Goal: Information Seeking & Learning: Learn about a topic

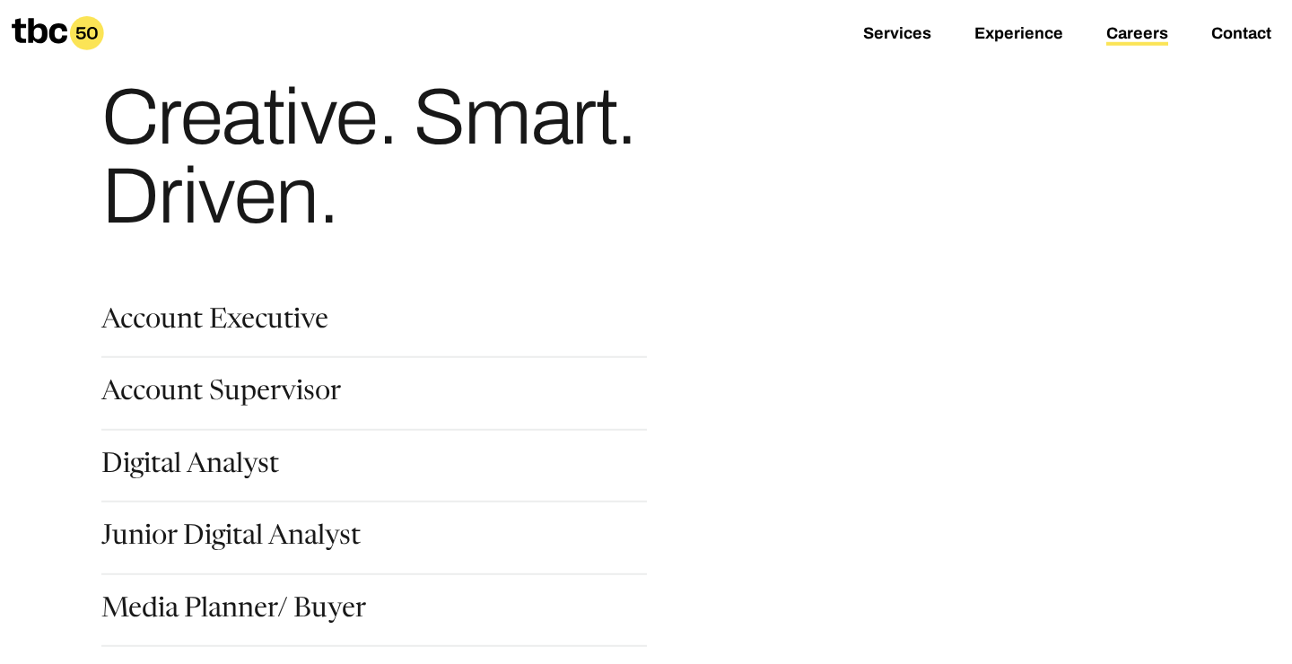
scroll to position [75, 0]
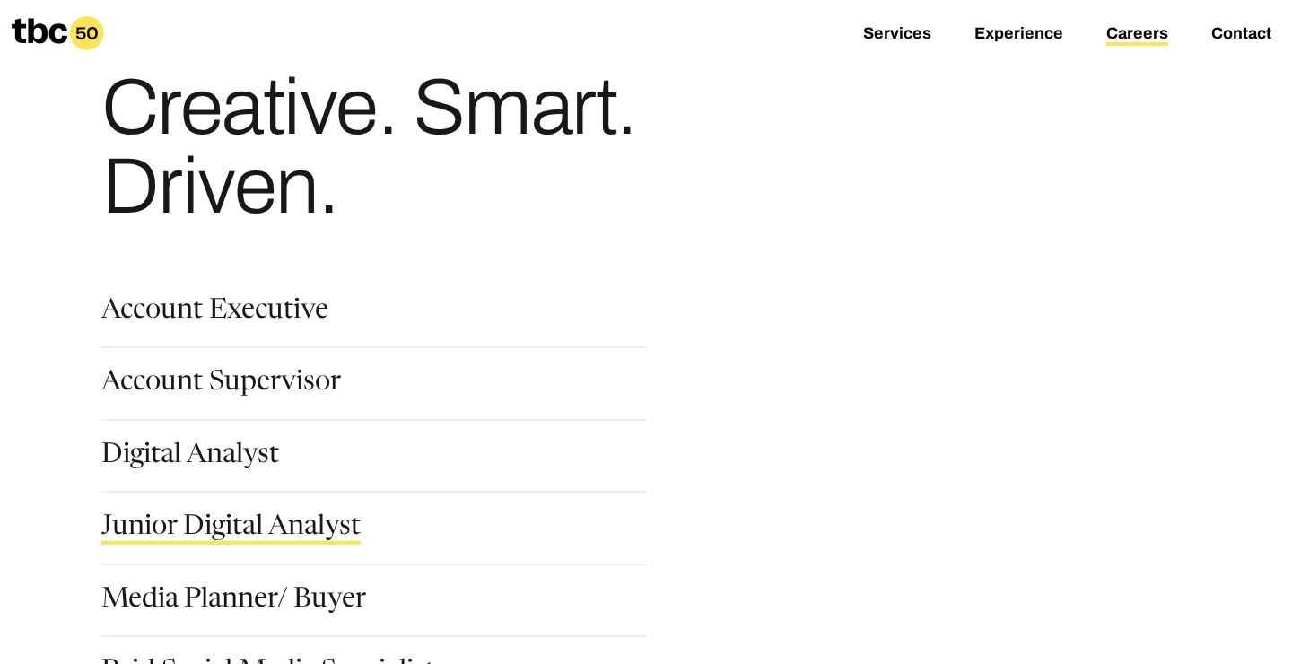
click at [268, 527] on link "Junior Digital Analyst" at bounding box center [230, 529] width 259 height 30
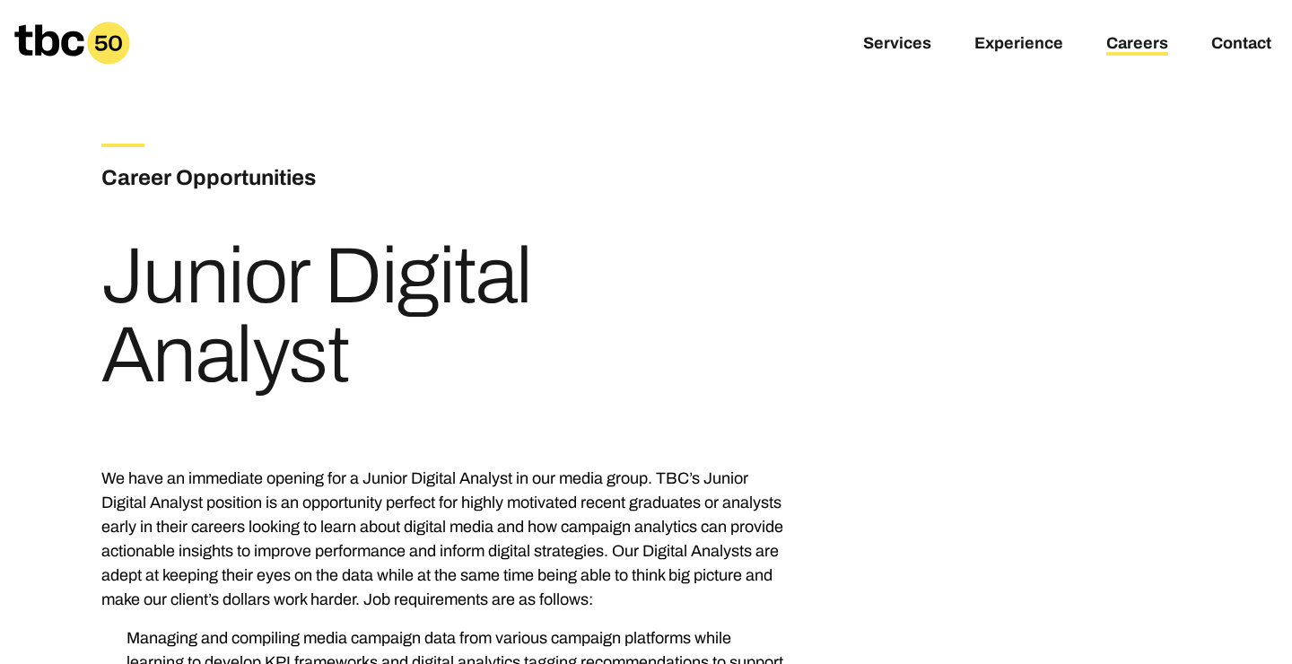
click at [1119, 40] on link "Careers" at bounding box center [1137, 45] width 62 height 22
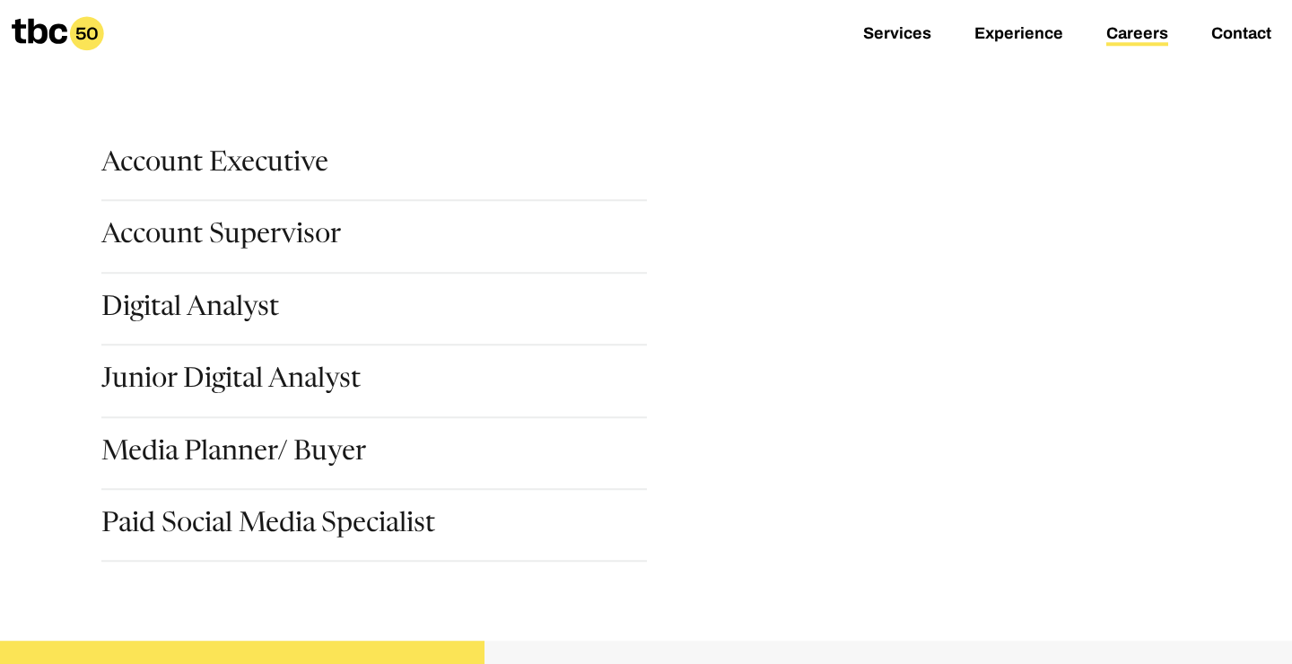
scroll to position [247, 0]
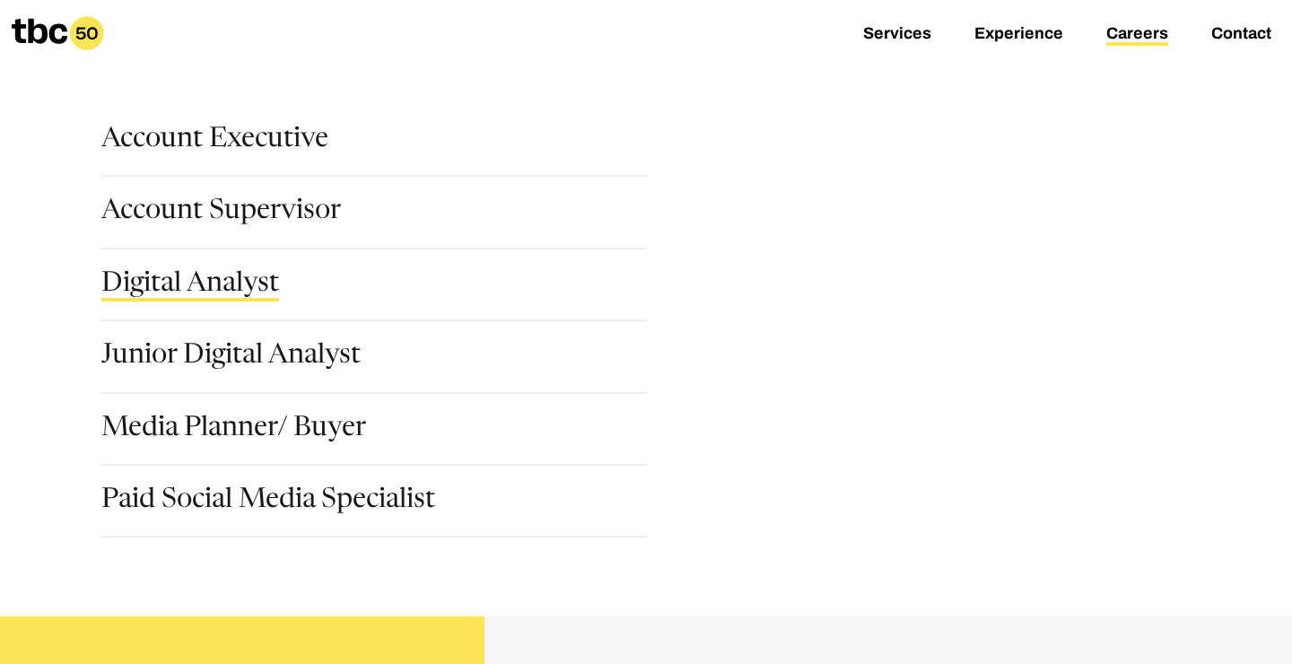
click at [254, 280] on link "Digital Analyst" at bounding box center [190, 286] width 178 height 30
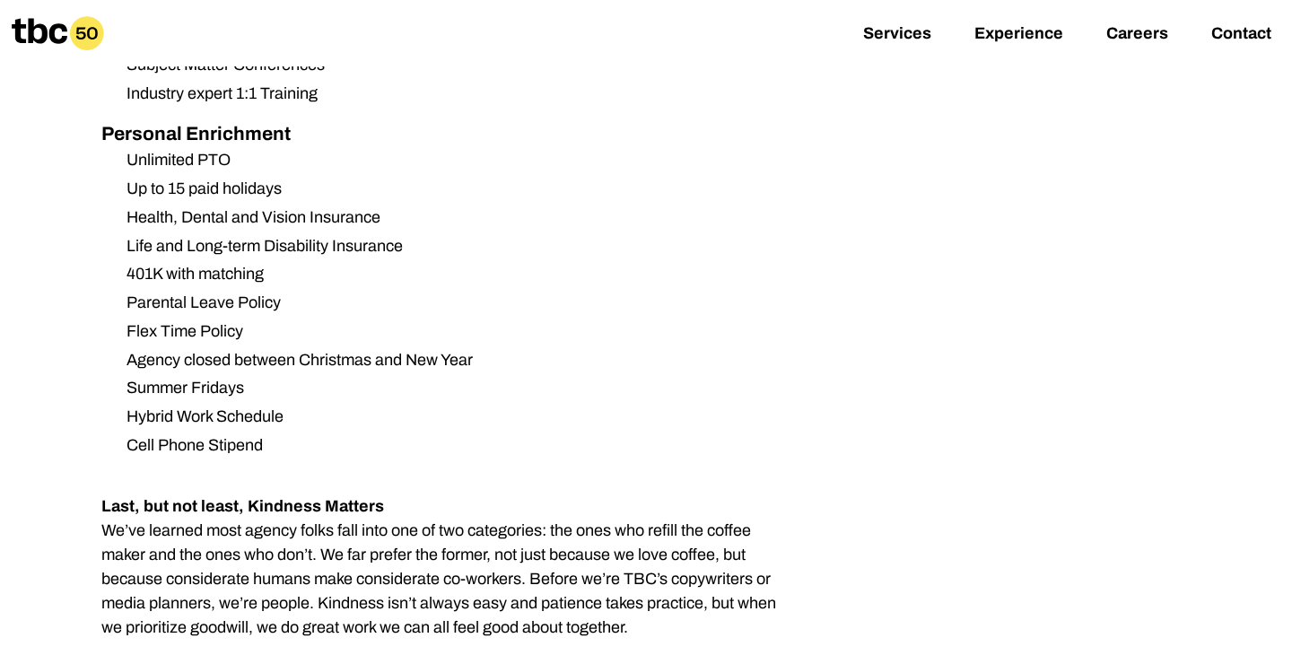
scroll to position [2116, 0]
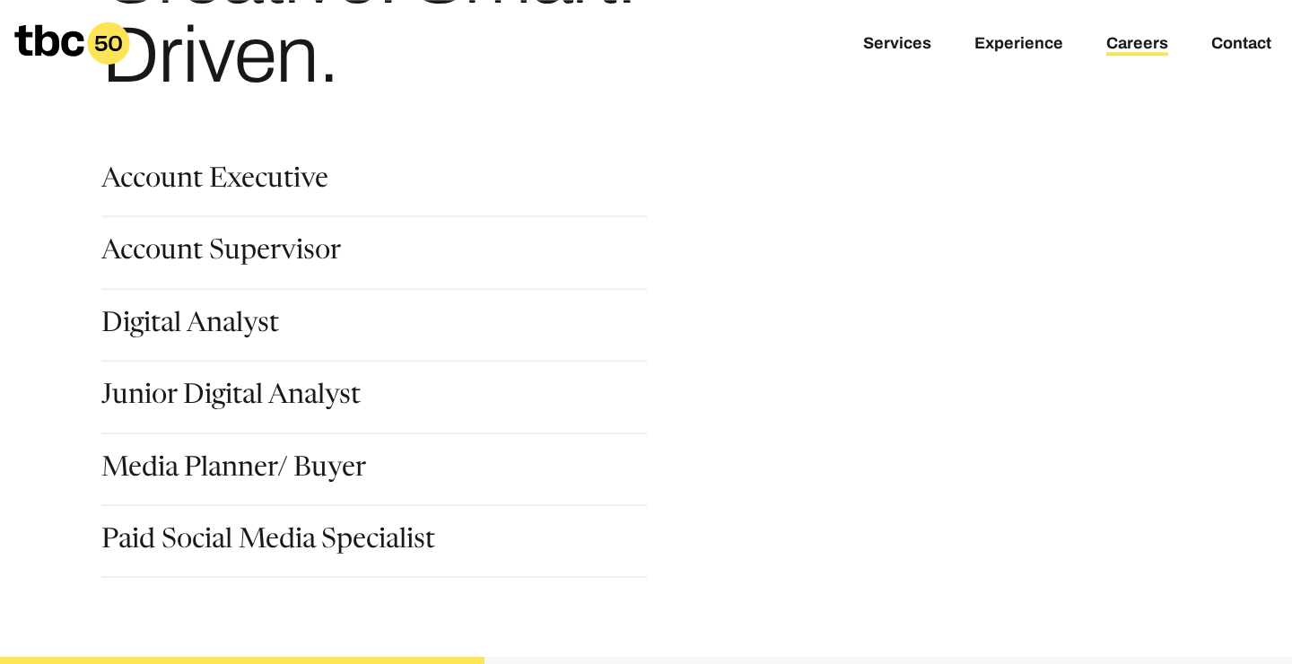
scroll to position [266, 0]
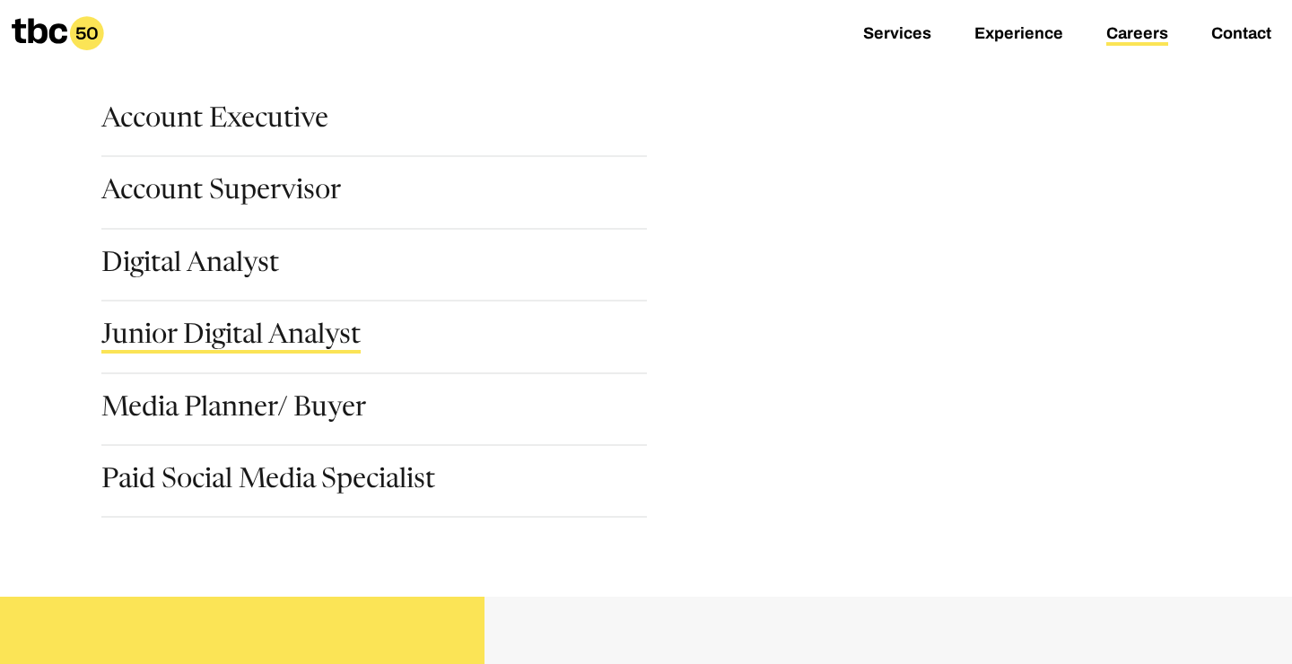
click at [226, 345] on link "Junior Digital Analyst" at bounding box center [230, 338] width 259 height 30
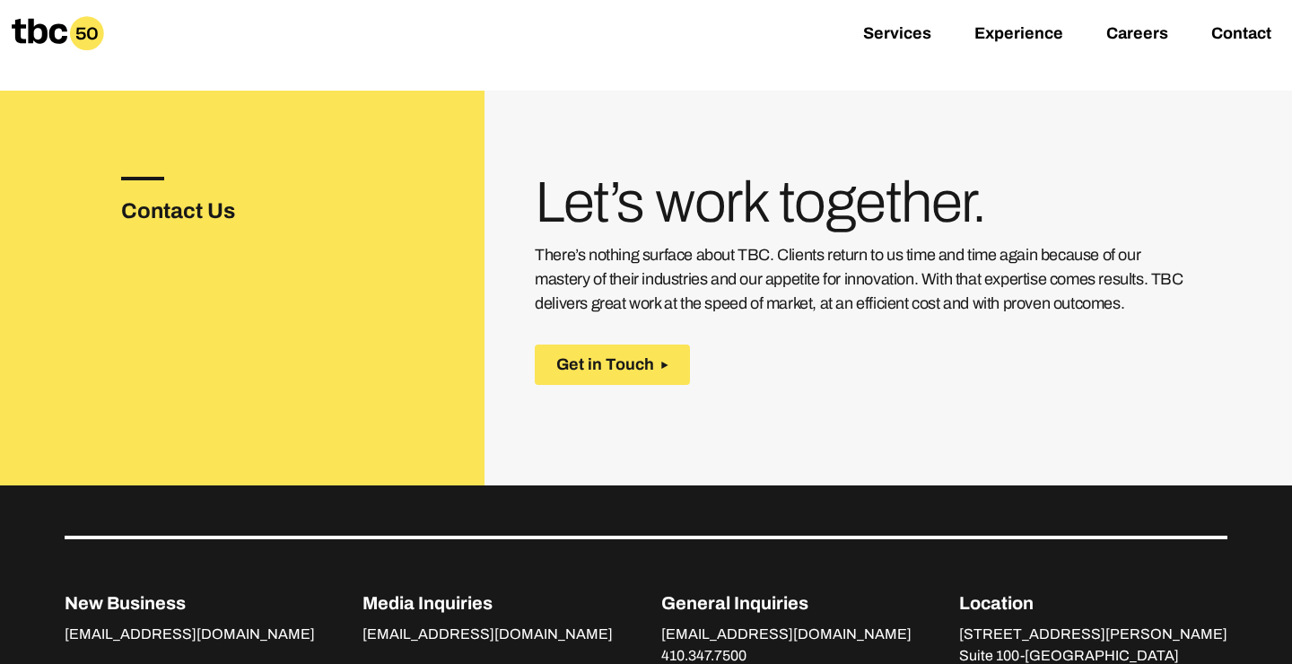
scroll to position [3041, 0]
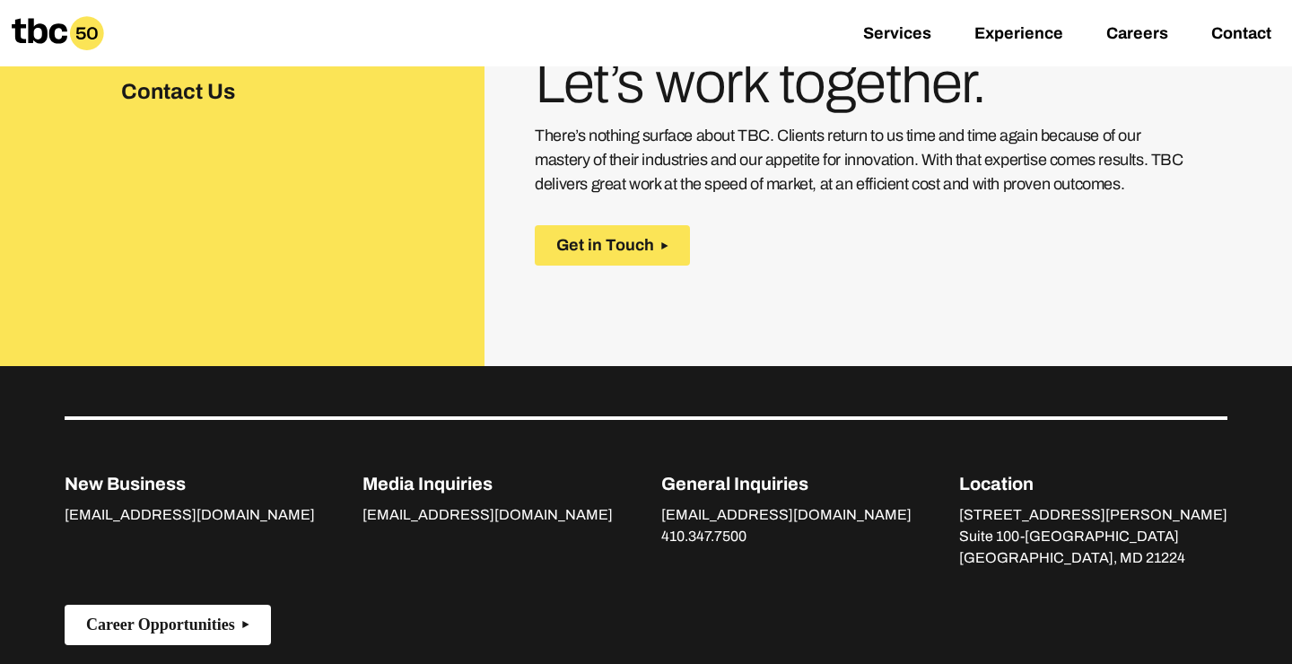
click at [263, 605] on button "Career Opportunities" at bounding box center [168, 625] width 206 height 40
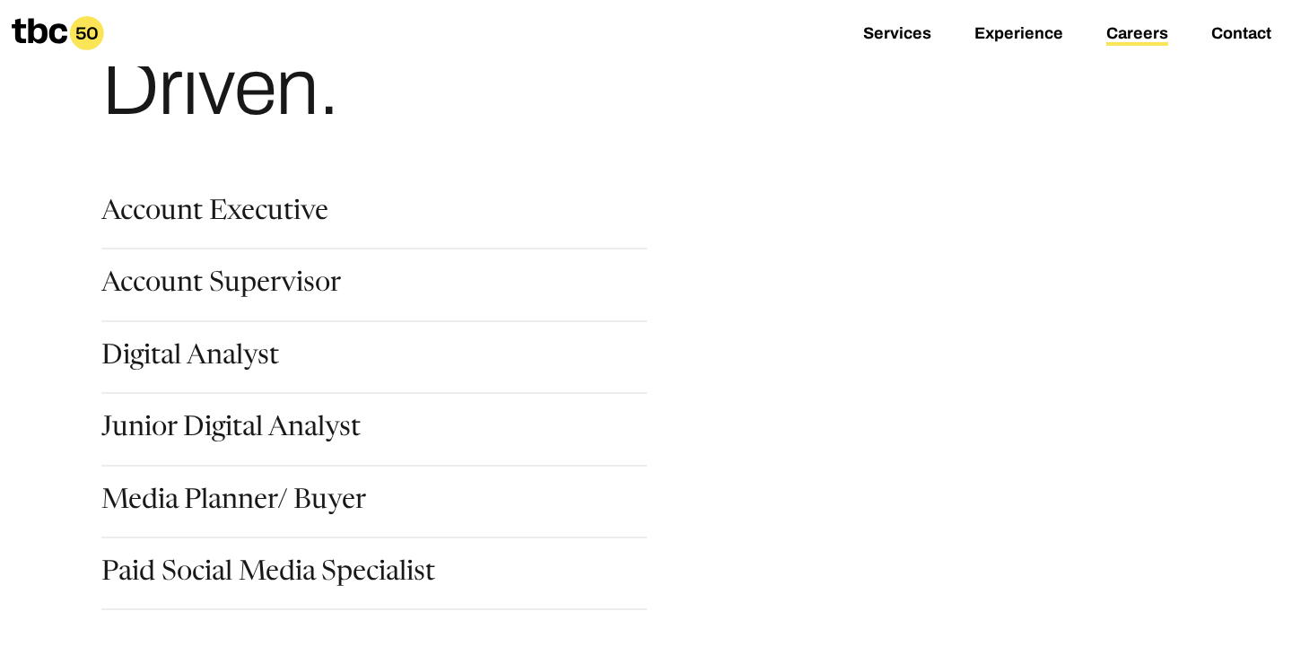
scroll to position [187, 0]
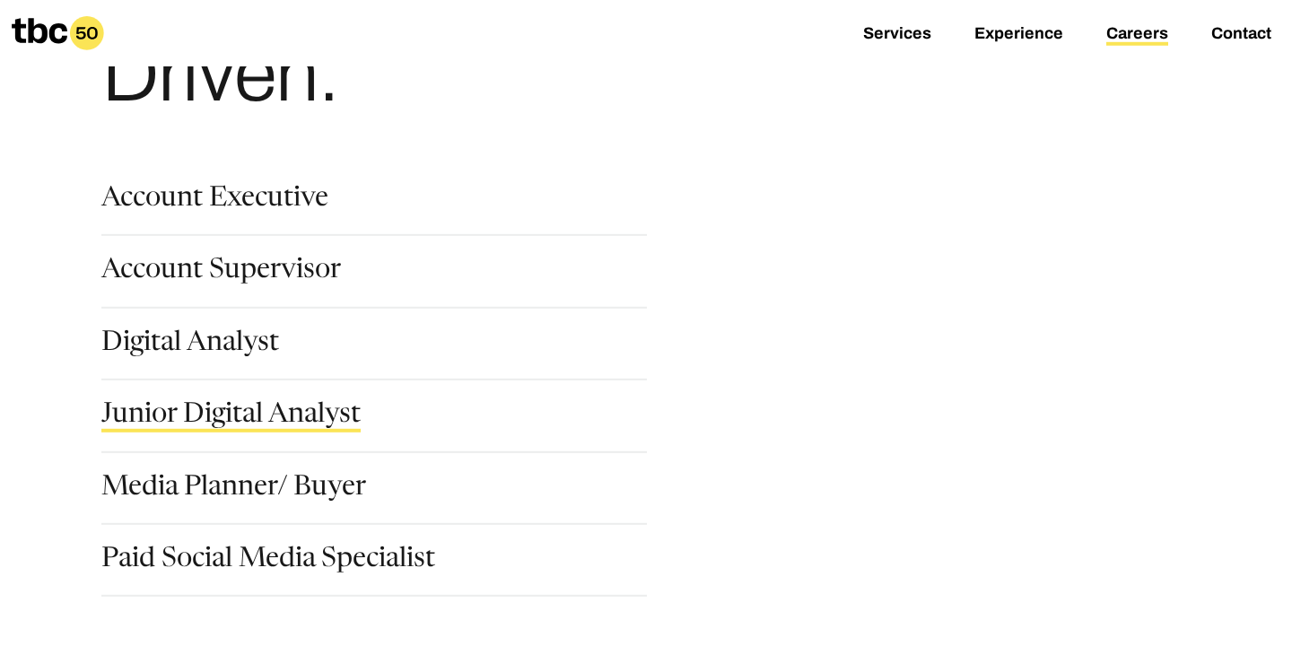
click at [259, 425] on link "Junior Digital Analyst" at bounding box center [230, 417] width 259 height 30
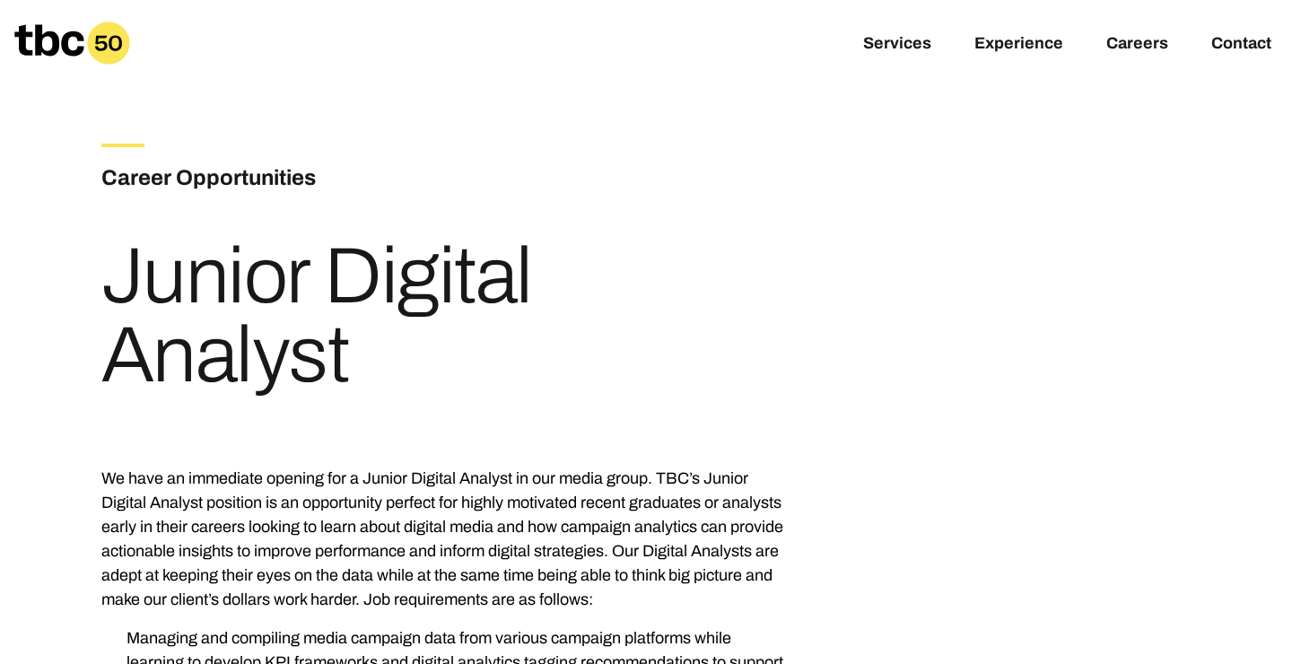
drag, startPoint x: 394, startPoint y: 335, endPoint x: 117, endPoint y: 264, distance: 286.1
click at [117, 264] on h1 "Junior Digital Analyst" at bounding box center [445, 316] width 689 height 158
copy h1 "Junior Digital Analyst"
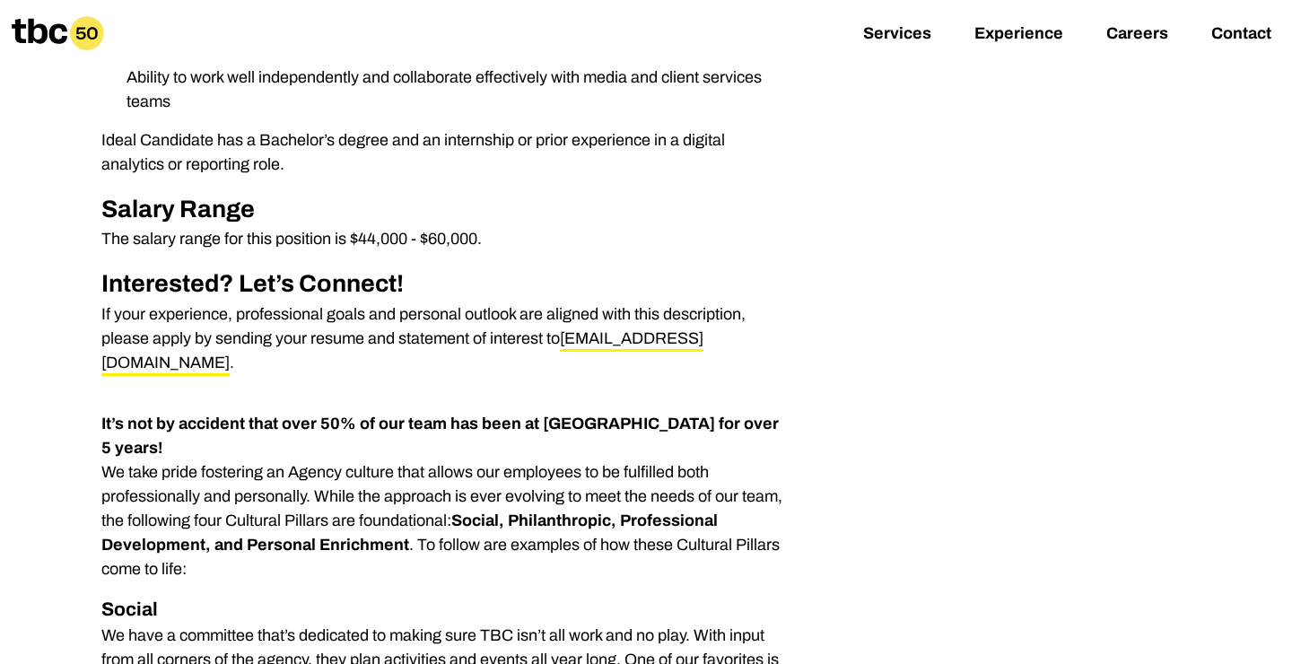
scroll to position [1058, 0]
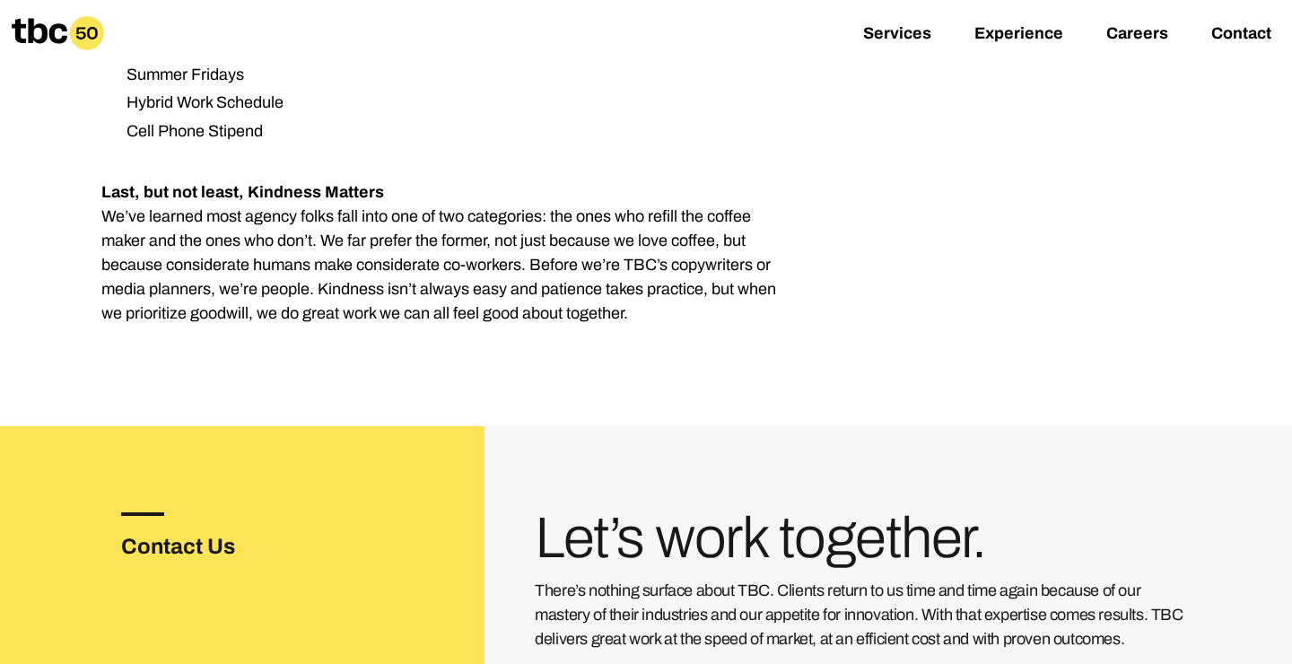
click at [641, 227] on p "Last, but not least, Kindness Matters We’ve learned most agency folks fall into…" at bounding box center [445, 252] width 689 height 145
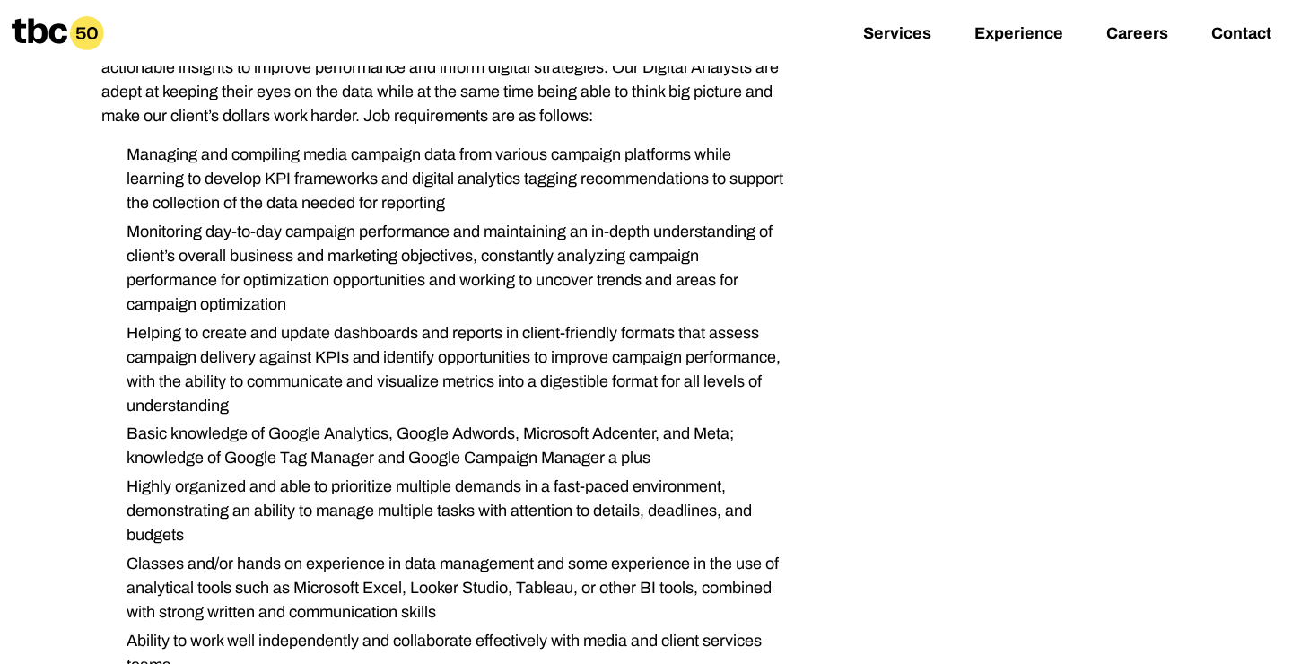
scroll to position [0, 0]
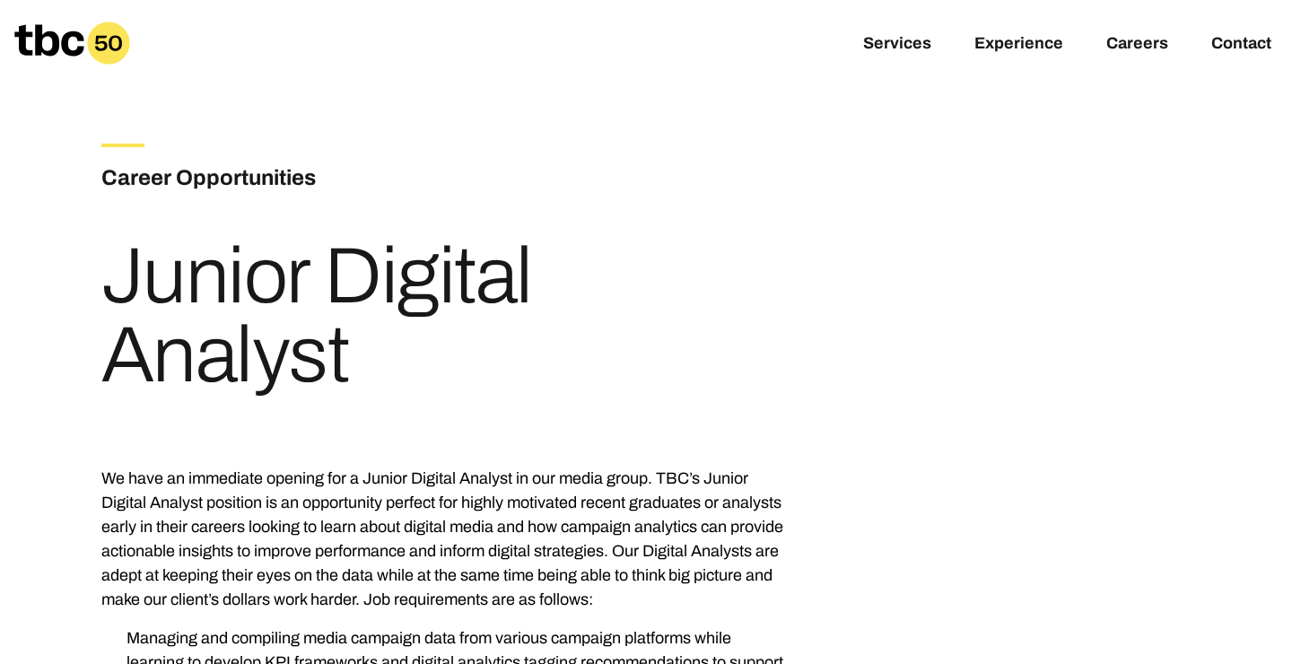
drag, startPoint x: 644, startPoint y: 267, endPoint x: 96, endPoint y: 258, distance: 548.1
copy div "Loremi Dolorsi Ametcon Ad elit se doeiusmod tempori utl e Dolore Magnaal Enimad…"
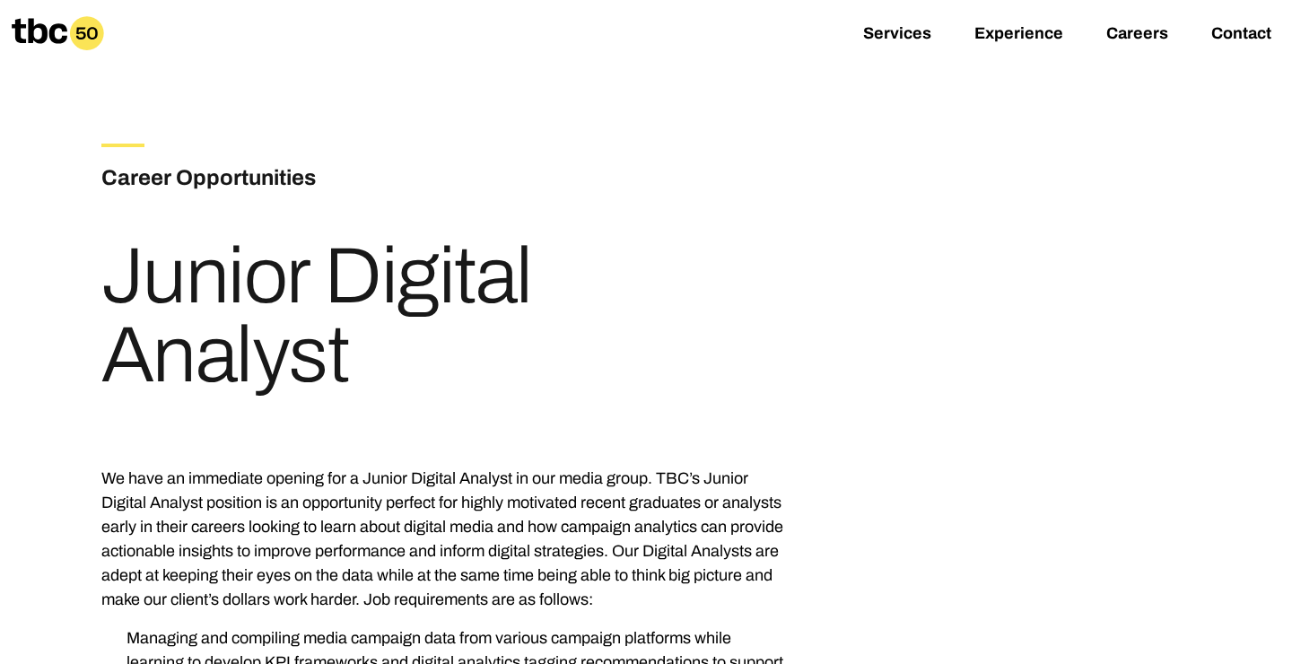
scroll to position [269, 0]
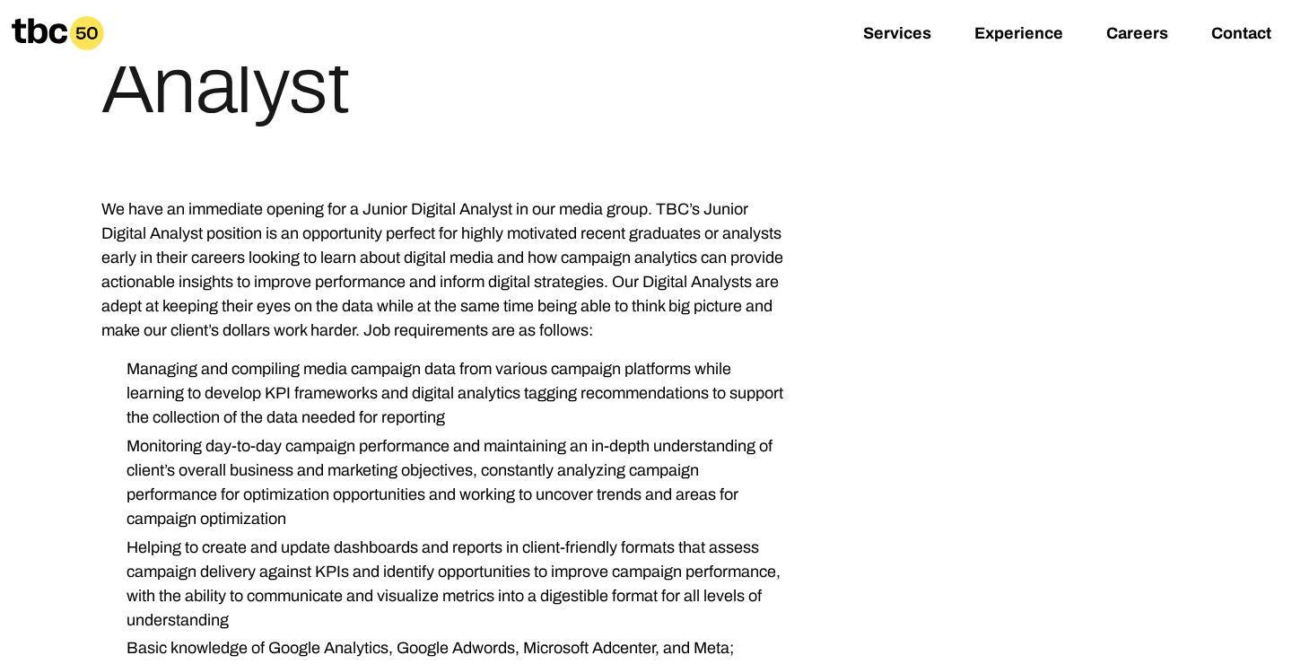
click at [478, 405] on li "Managing and compiling media campaign data from various campaign platforms whil…" at bounding box center [450, 393] width 677 height 73
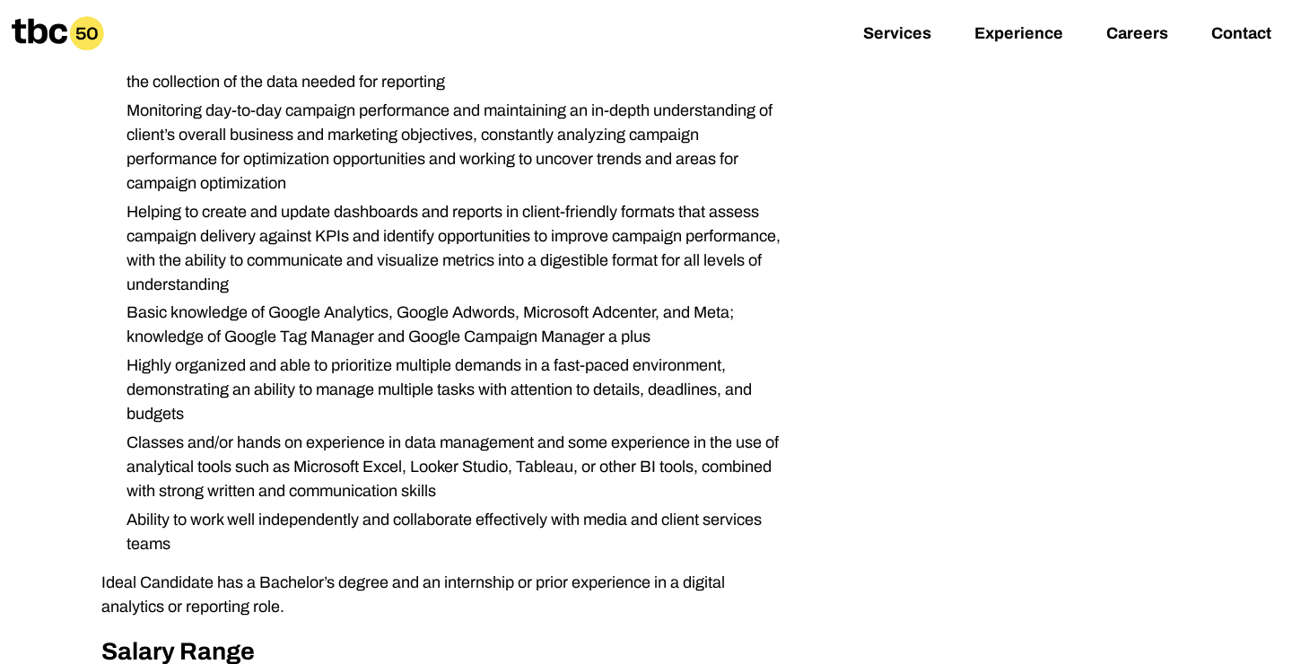
scroll to position [620, 0]
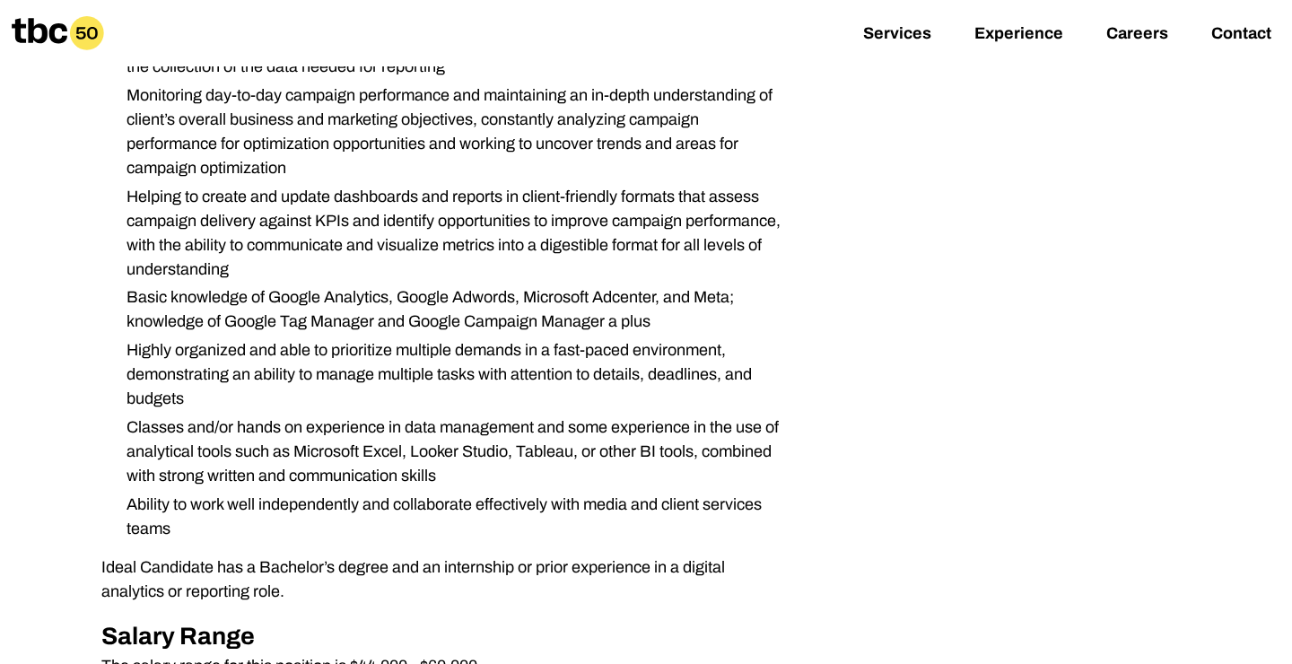
click at [599, 450] on li "Classes and/or hands on experience in data management and some experience in th…" at bounding box center [450, 451] width 677 height 73
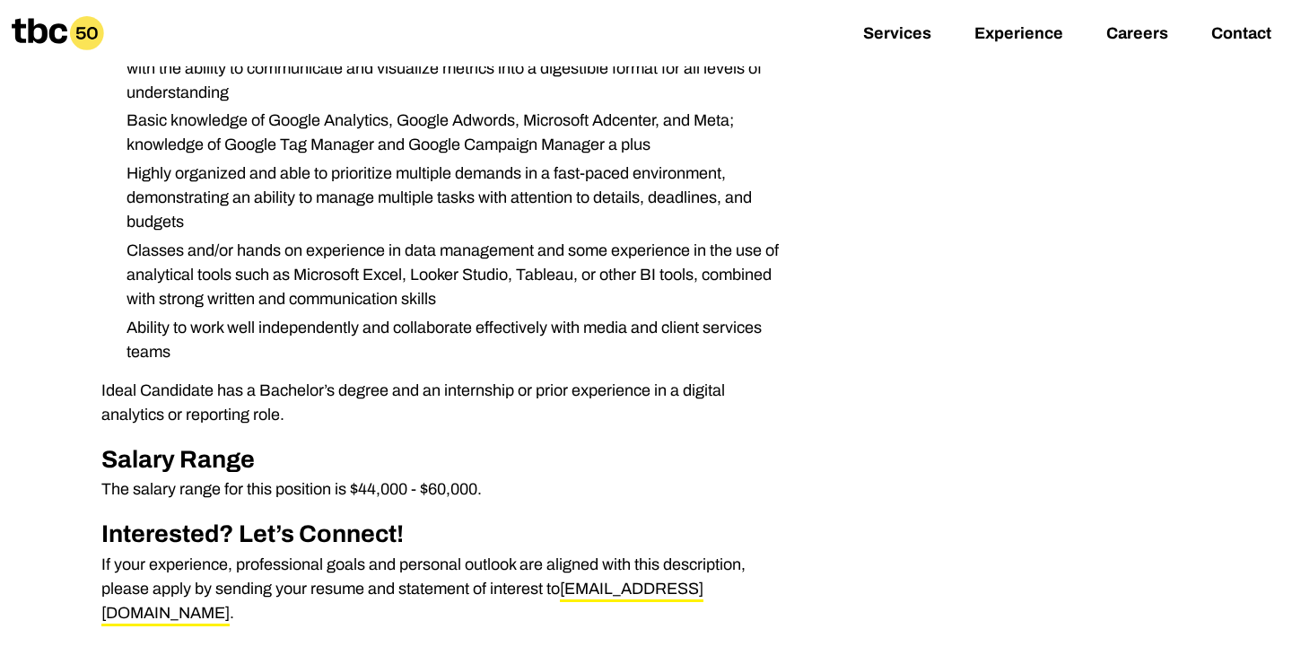
scroll to position [798, 0]
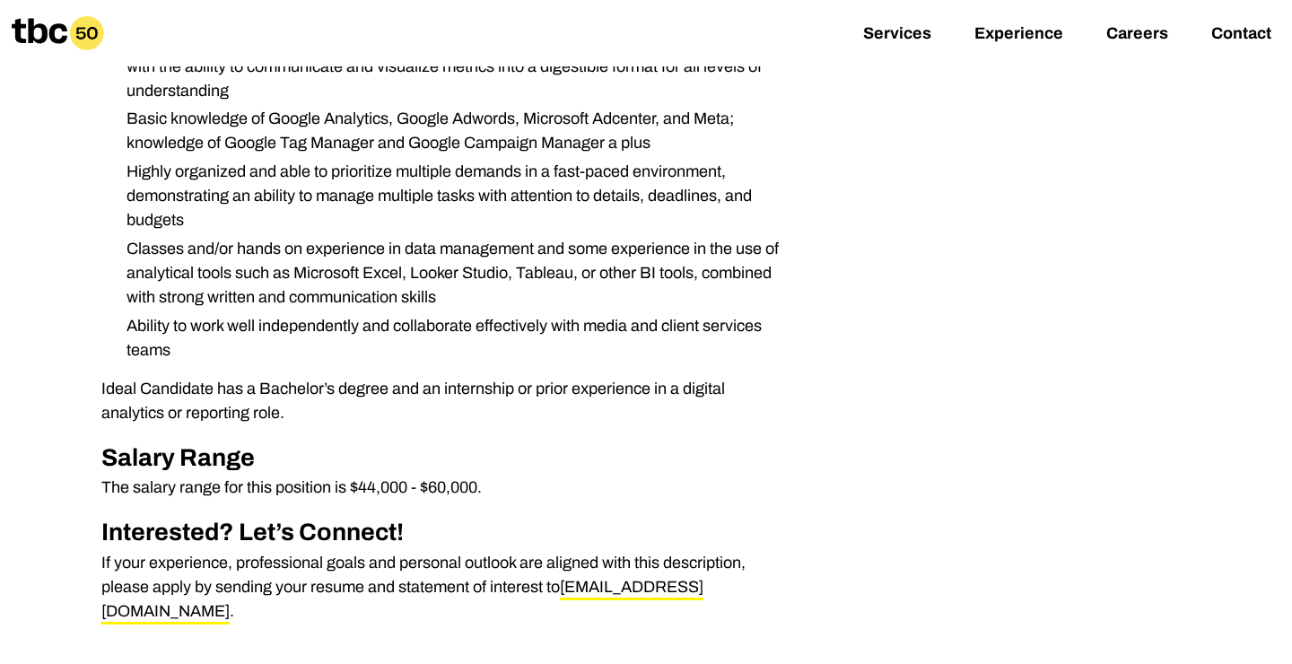
click at [775, 311] on ul "Managing and compiling media campaign data from various campaign platforms whil…" at bounding box center [445, 95] width 689 height 535
